Goal: Find specific page/section: Find specific page/section

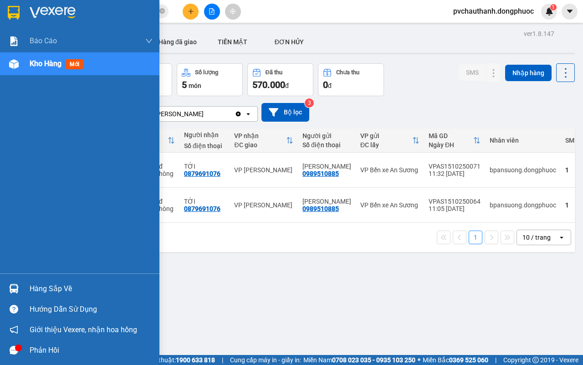
click at [55, 289] on div "Hàng sắp về" at bounding box center [91, 289] width 123 height 14
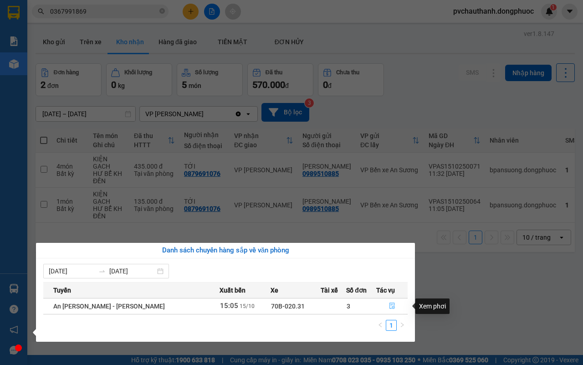
click at [389, 306] on icon "file-done" at bounding box center [392, 305] width 6 height 6
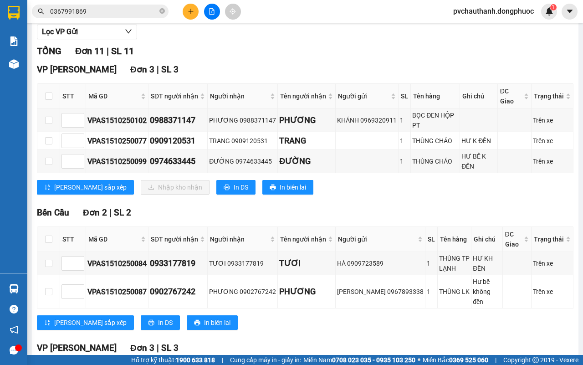
scroll to position [57, 0]
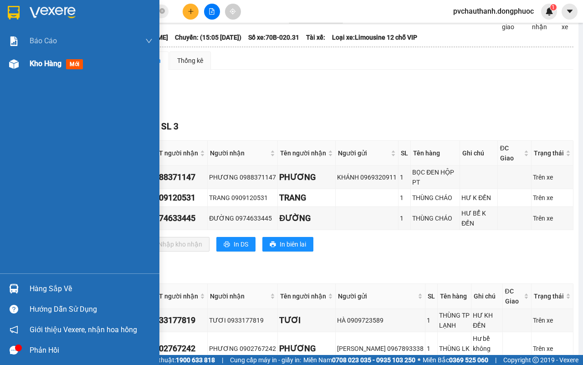
click at [40, 60] on span "Kho hàng" at bounding box center [46, 63] width 32 height 9
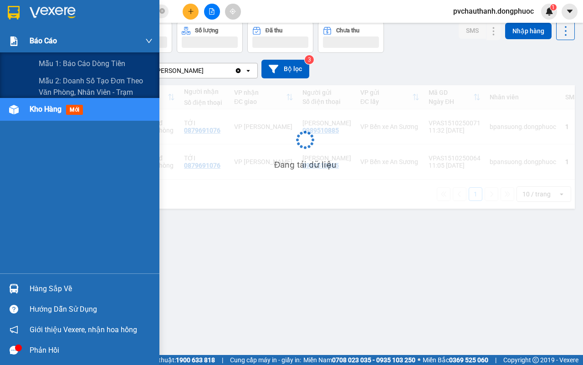
scroll to position [42, 0]
click at [43, 37] on span "Báo cáo" at bounding box center [43, 40] width 27 height 11
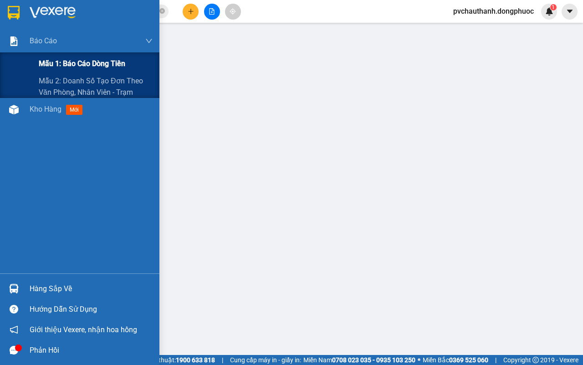
click at [93, 58] on span "Mẫu 1: Báo cáo dòng tiền" at bounding box center [82, 63] width 87 height 11
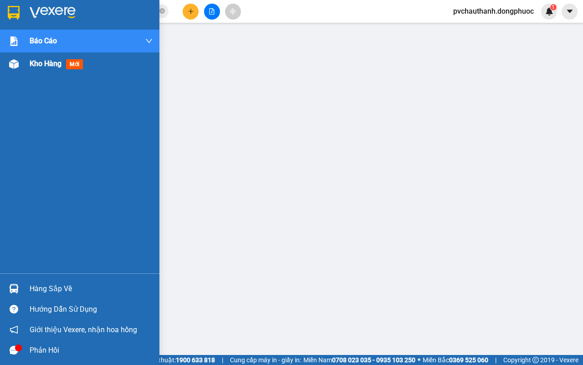
click at [51, 61] on span "Kho hàng" at bounding box center [46, 63] width 32 height 9
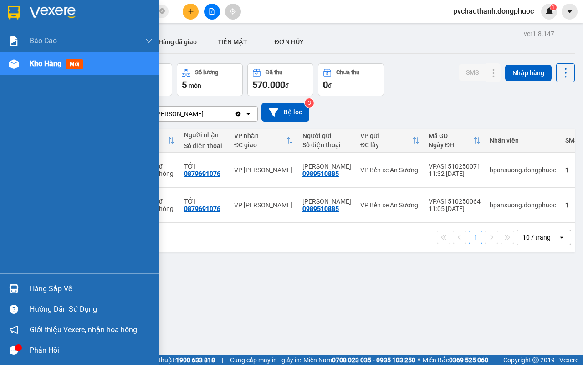
click at [51, 286] on div "Hàng sắp về" at bounding box center [91, 289] width 123 height 14
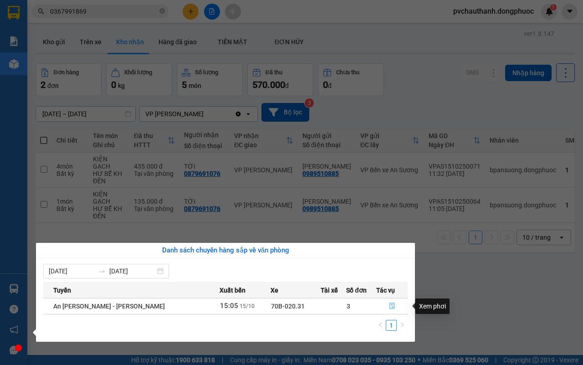
click at [390, 302] on button "button" at bounding box center [392, 306] width 31 height 15
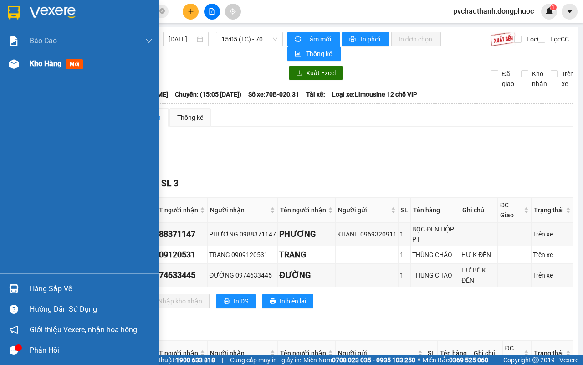
click at [44, 61] on span "Kho hàng" at bounding box center [46, 63] width 32 height 9
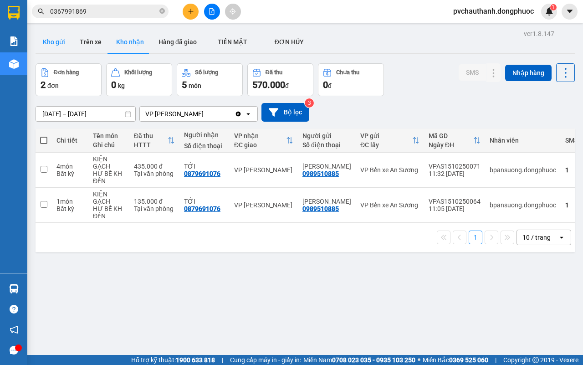
drag, startPoint x: 37, startPoint y: 35, endPoint x: 51, endPoint y: 39, distance: 14.3
click at [37, 35] on button "Kho gửi" at bounding box center [54, 42] width 37 height 22
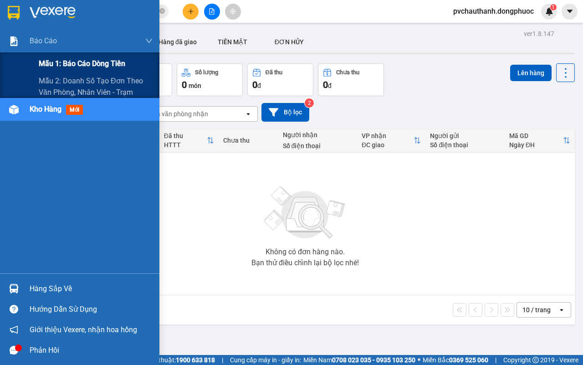
click at [80, 61] on span "Mẫu 1: Báo cáo dòng tiền" at bounding box center [82, 63] width 87 height 11
